Goal: Task Accomplishment & Management: Complete application form

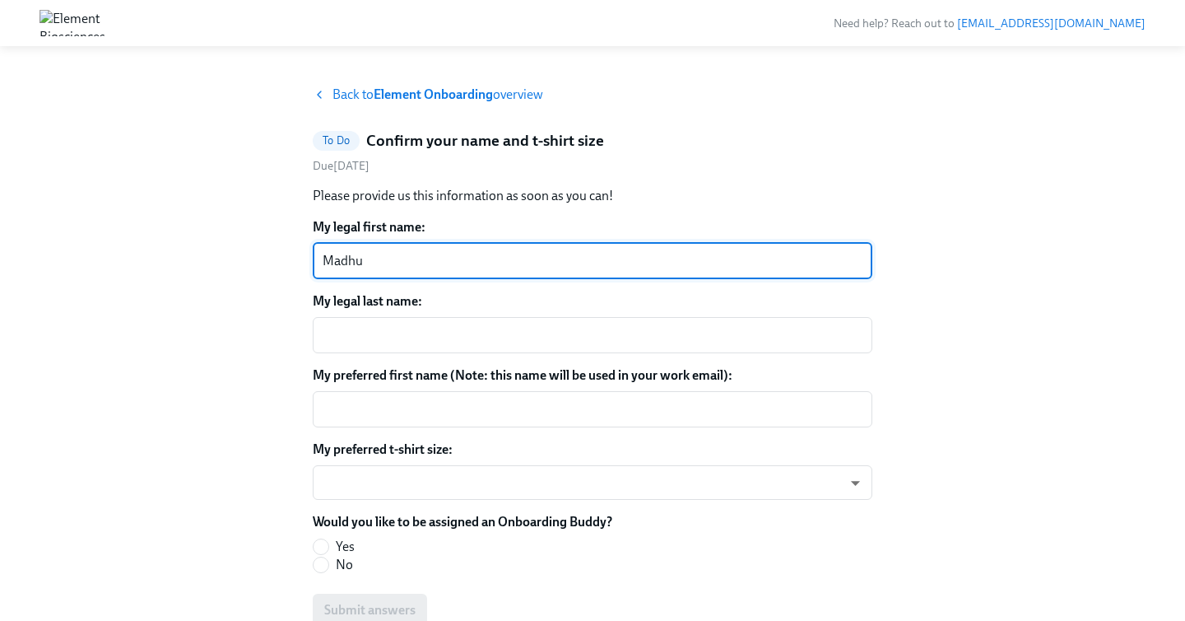
type textarea "Madhu"
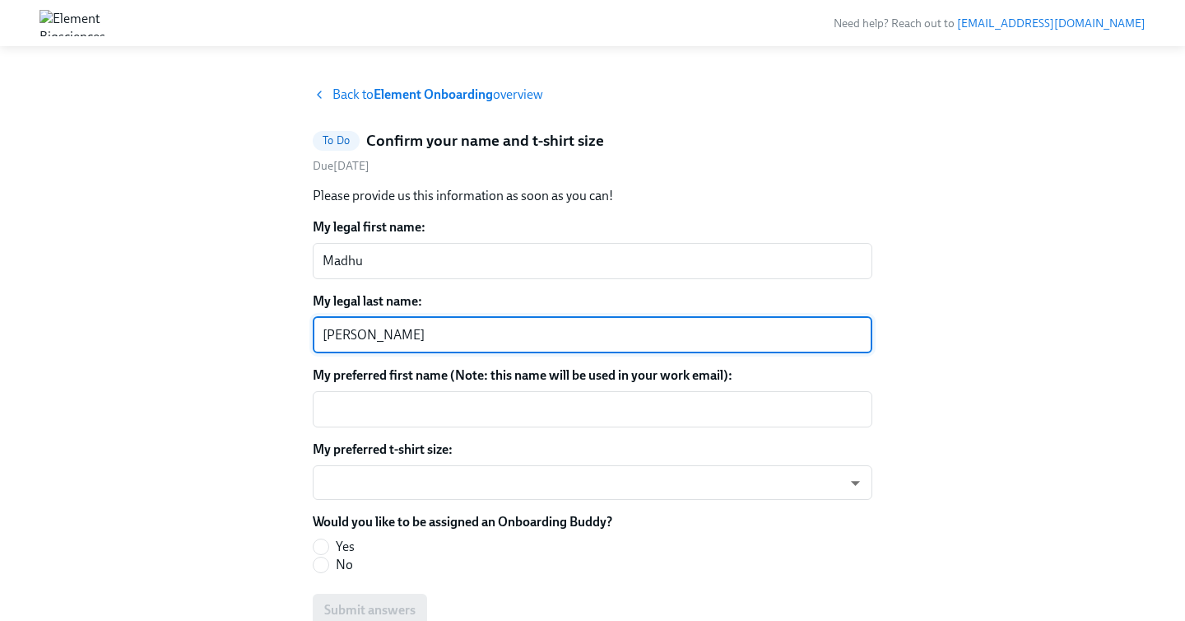
type textarea "[PERSON_NAME]"
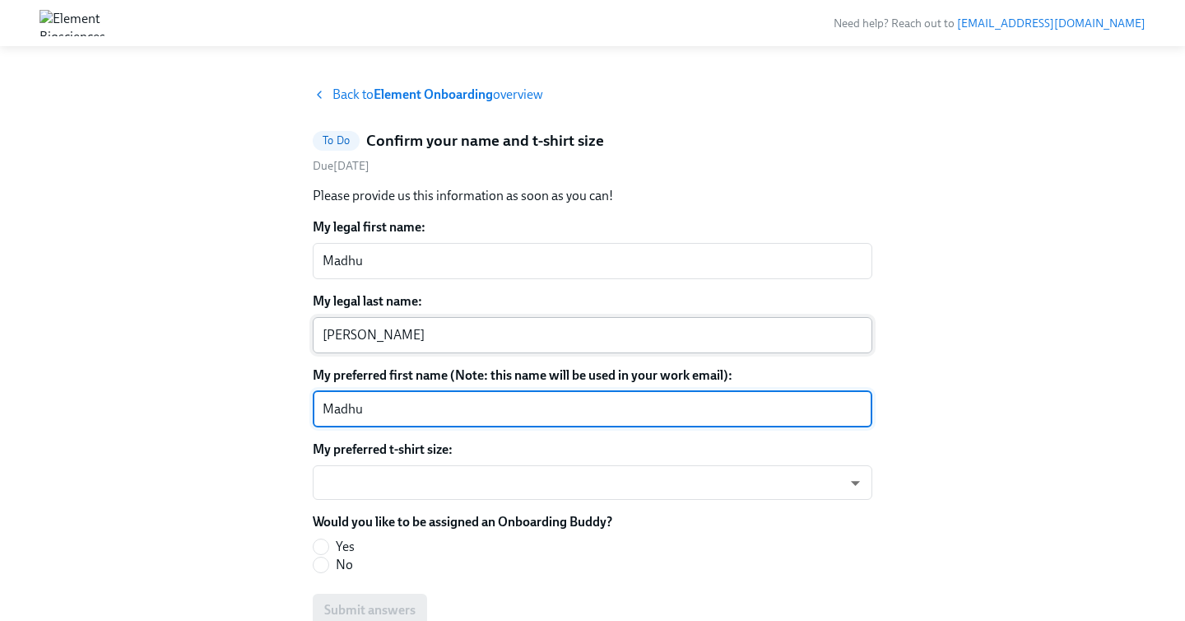
type textarea "Madhu"
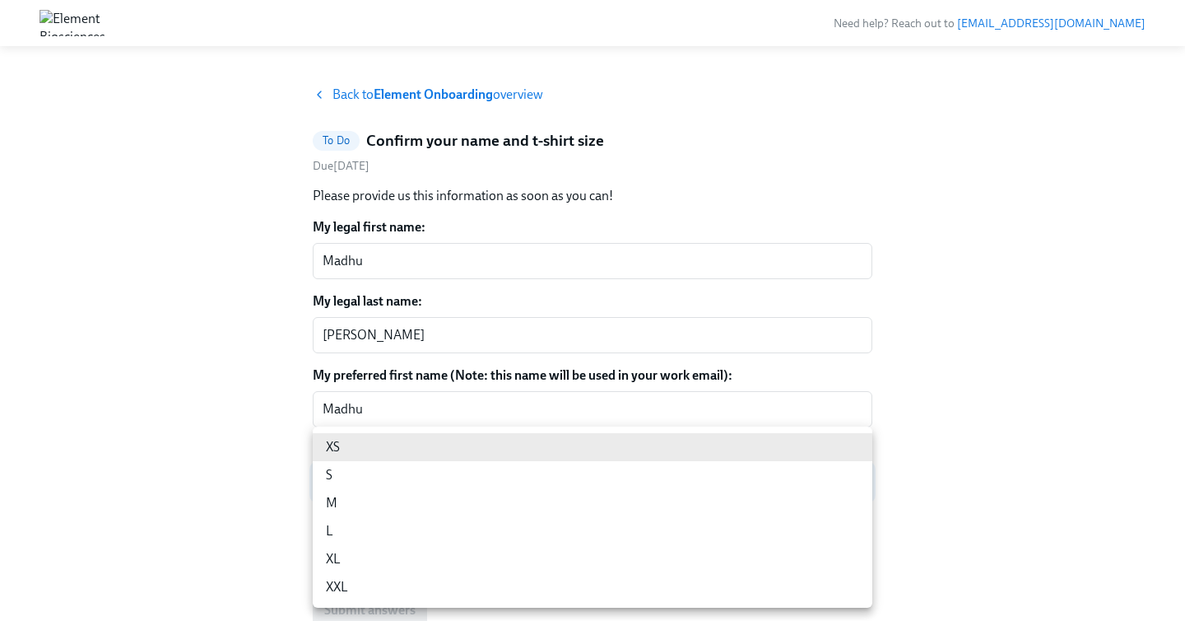
click at [552, 473] on body "Need help? Reach out to [EMAIL_ADDRESS][DOMAIN_NAME] Back to Element Onboarding…" at bounding box center [592, 352] width 1185 height 705
click at [459, 533] on li "L" at bounding box center [593, 531] width 560 height 28
type input "GF9a2OQ9gp"
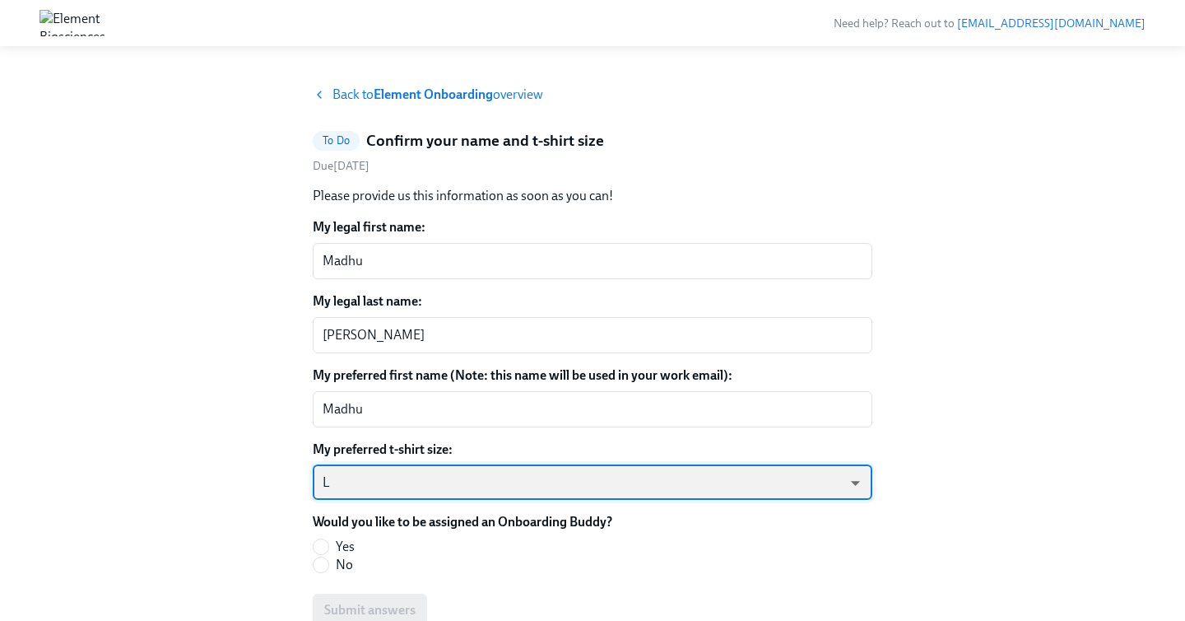
scroll to position [84, 0]
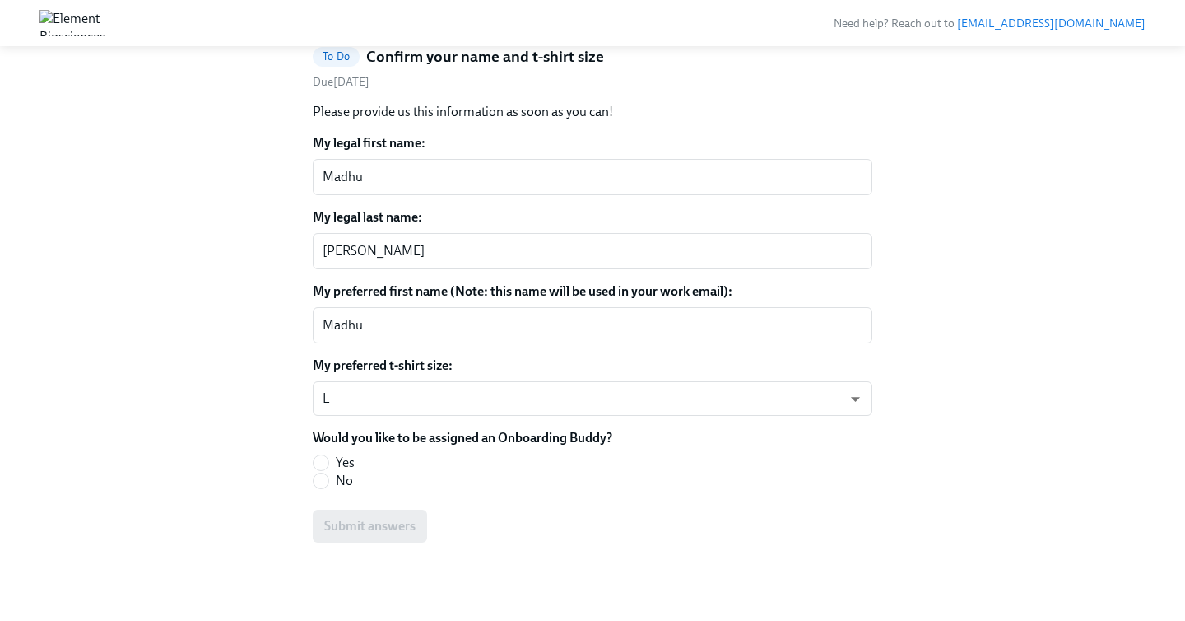
click at [347, 463] on span "Yes" at bounding box center [345, 463] width 19 height 18
click at [328, 463] on input "Yes" at bounding box center [321, 462] width 15 height 15
radio input "true"
click at [379, 530] on span "Submit answers" at bounding box center [369, 526] width 91 height 16
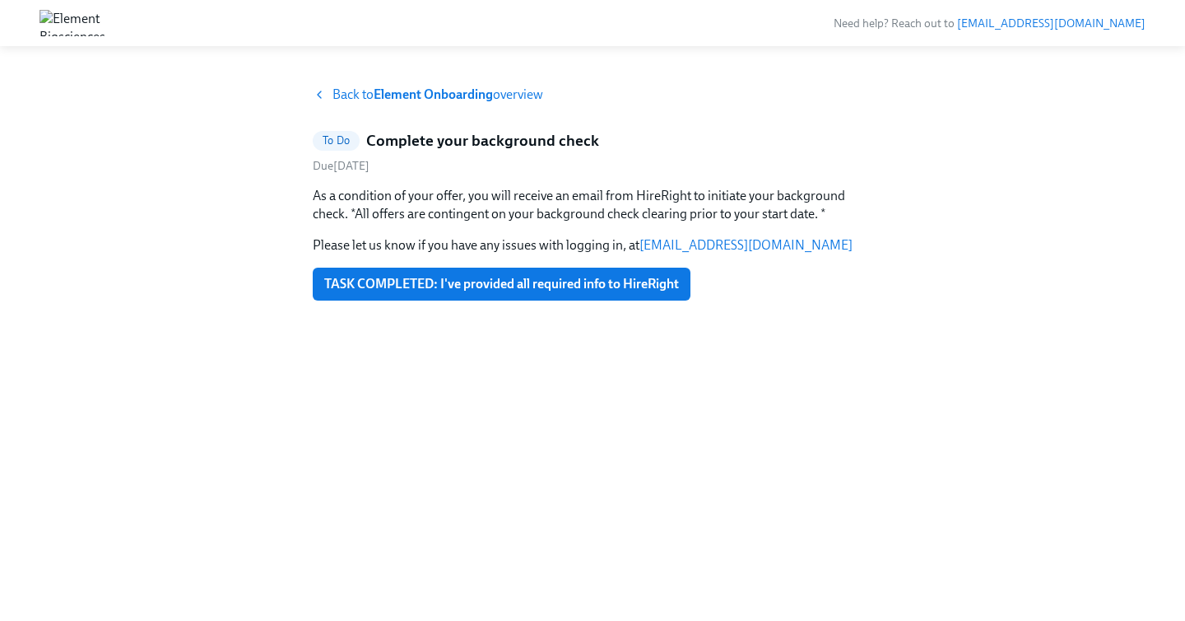
click at [421, 95] on strong "Element Onboarding" at bounding box center [433, 94] width 119 height 16
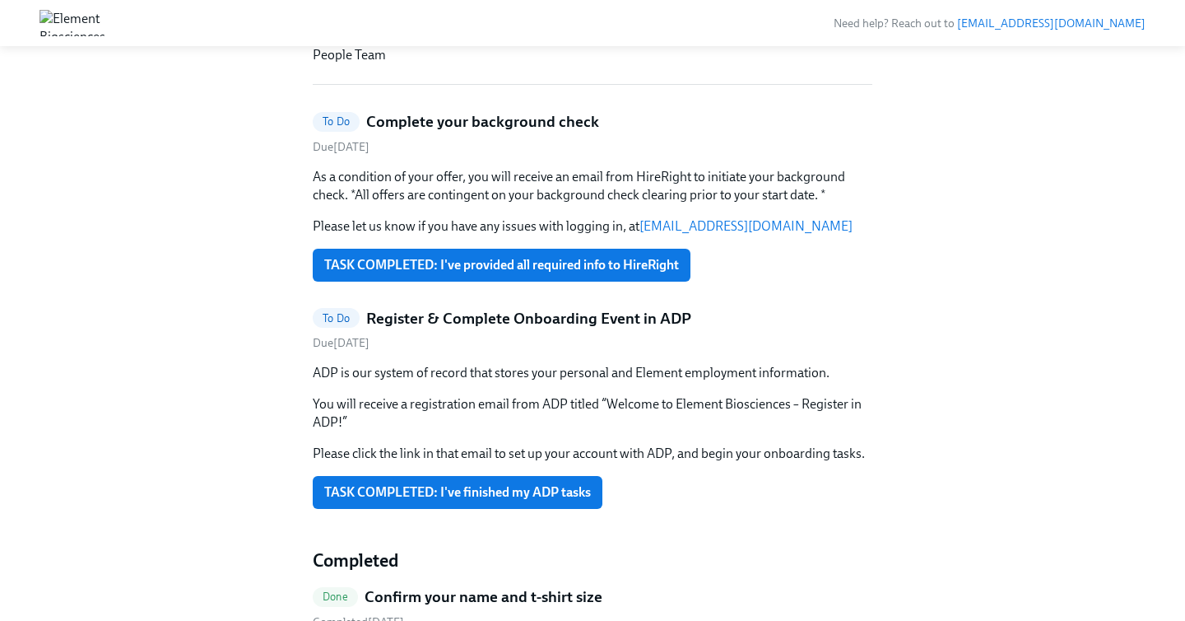
scroll to position [533, 0]
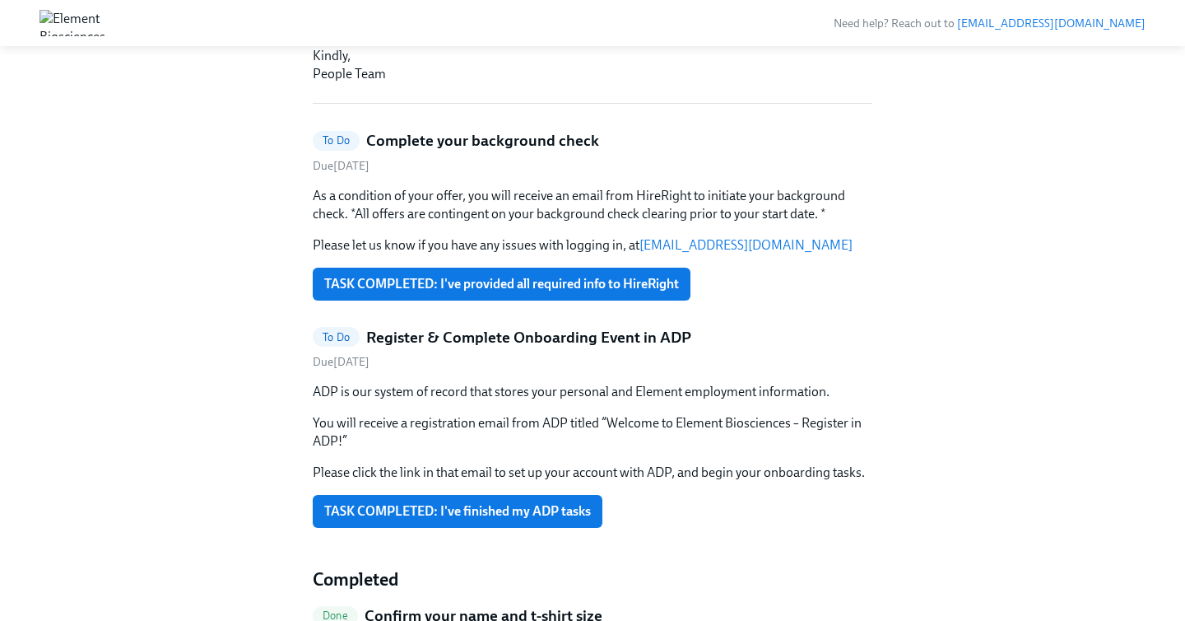
click at [426, 332] on h5 "Register & Complete Onboarding Event in ADP" at bounding box center [528, 337] width 325 height 21
